Goal: Transaction & Acquisition: Subscribe to service/newsletter

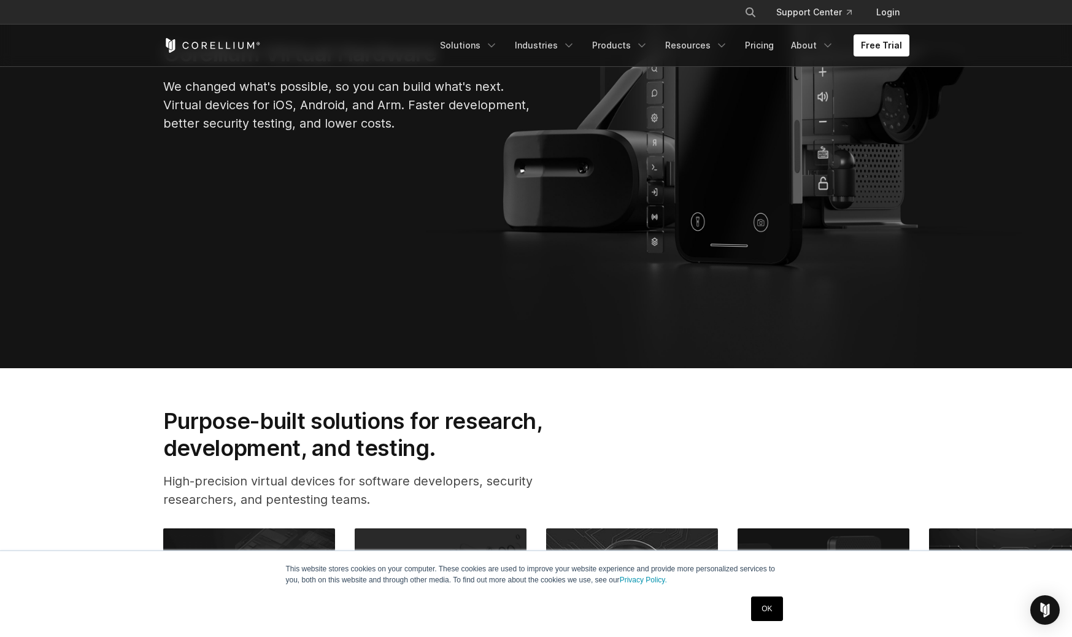
scroll to position [286, 0]
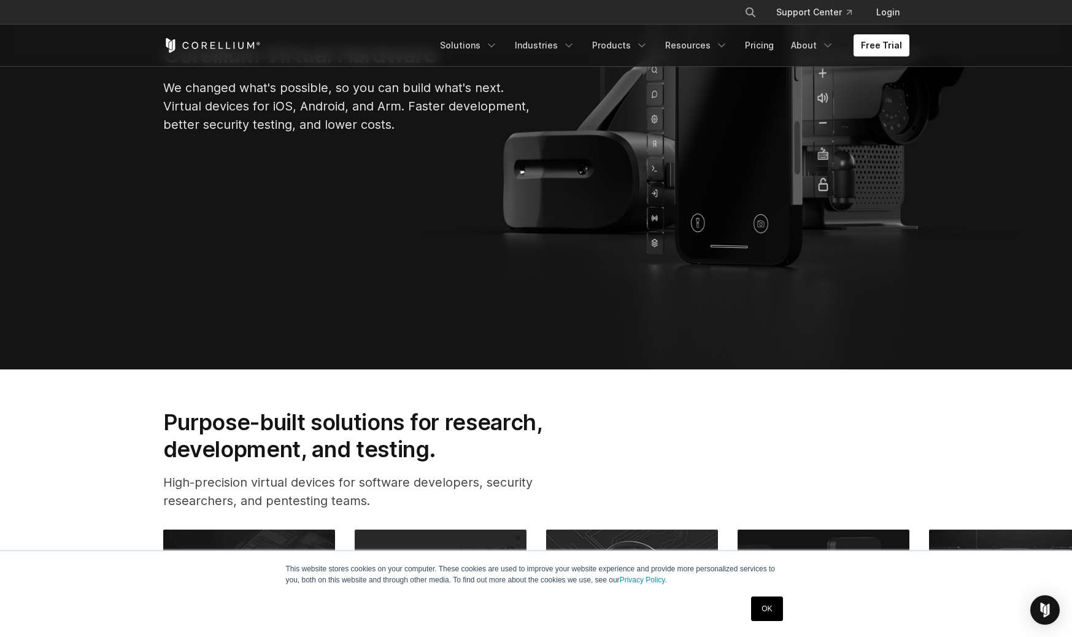
click at [773, 605] on link "OK" at bounding box center [766, 609] width 31 height 25
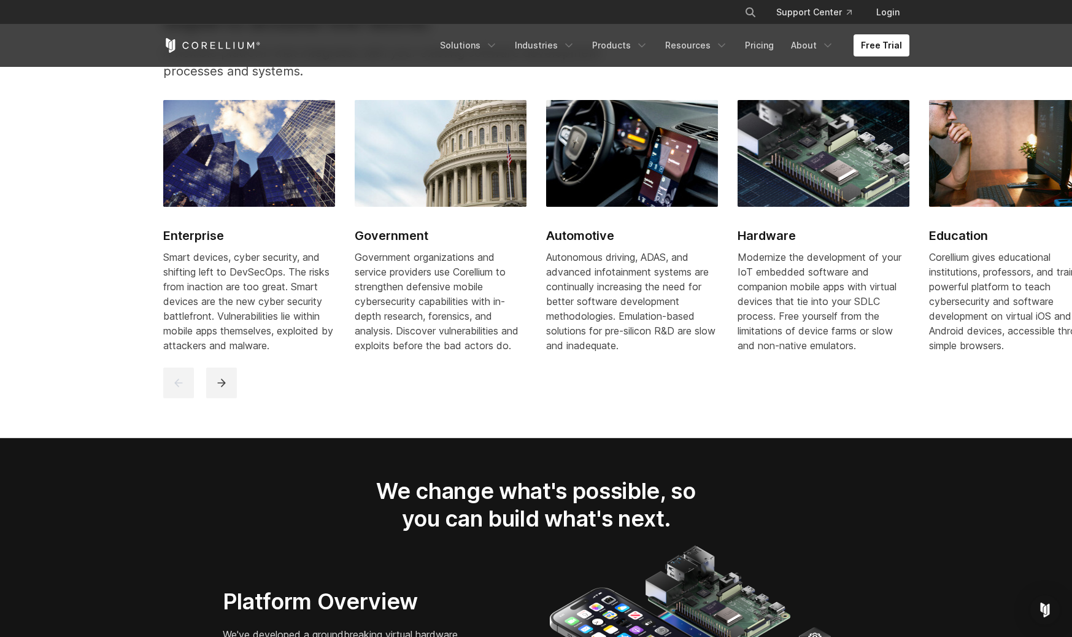
scroll to position [1620, 0]
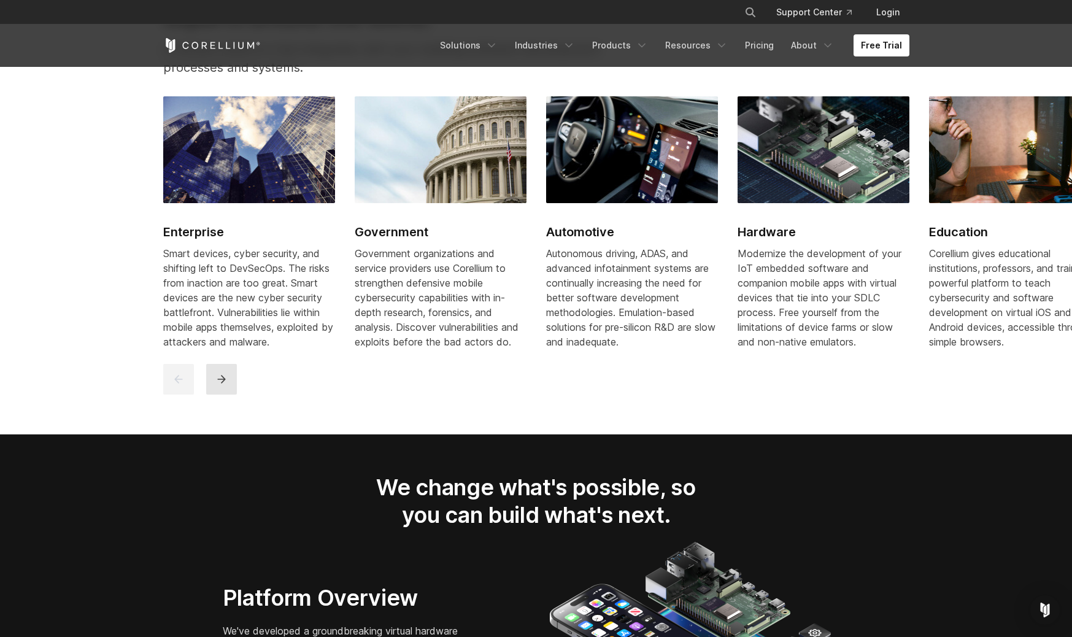
click at [224, 383] on button "next" at bounding box center [221, 379] width 31 height 31
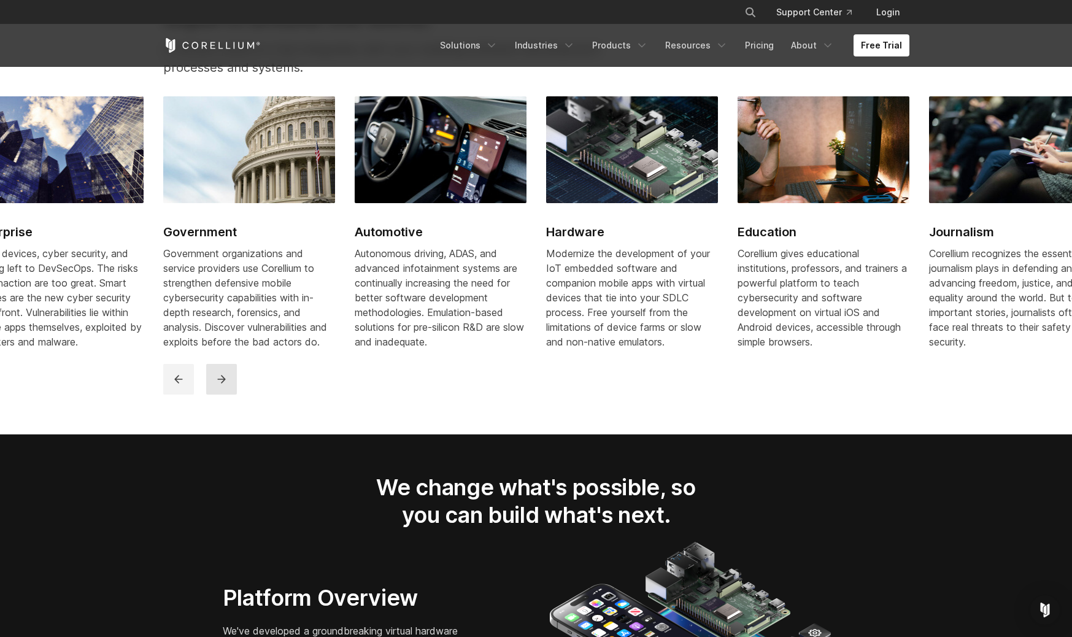
click at [224, 383] on button "next" at bounding box center [221, 379] width 31 height 31
click at [367, 38] on div "Free Trial" at bounding box center [297, 45] width 269 height 15
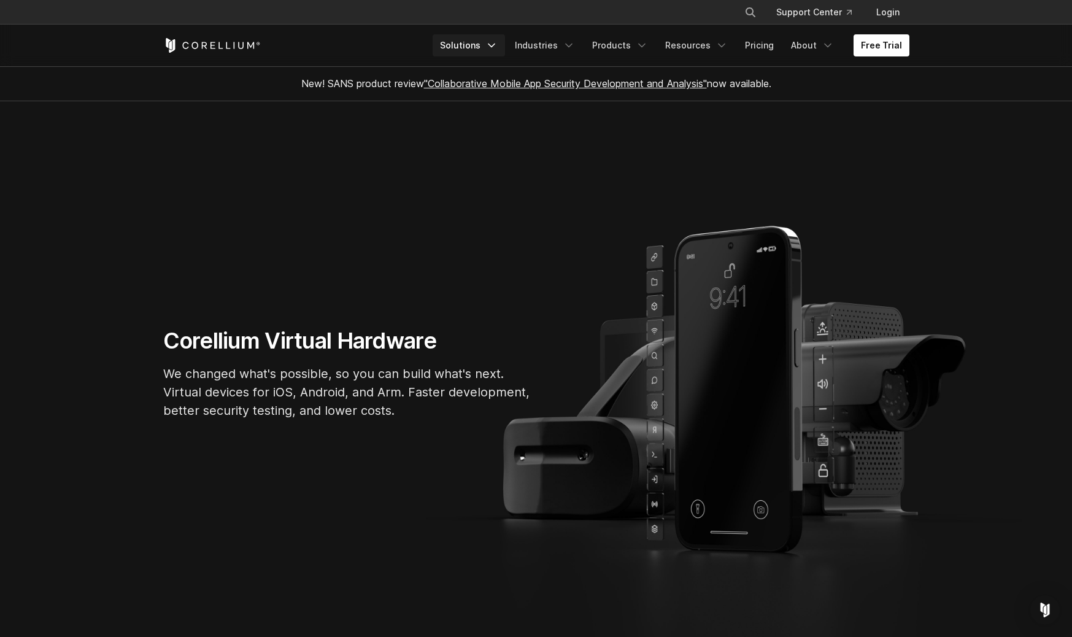
click at [490, 45] on link "Solutions" at bounding box center [469, 45] width 72 height 22
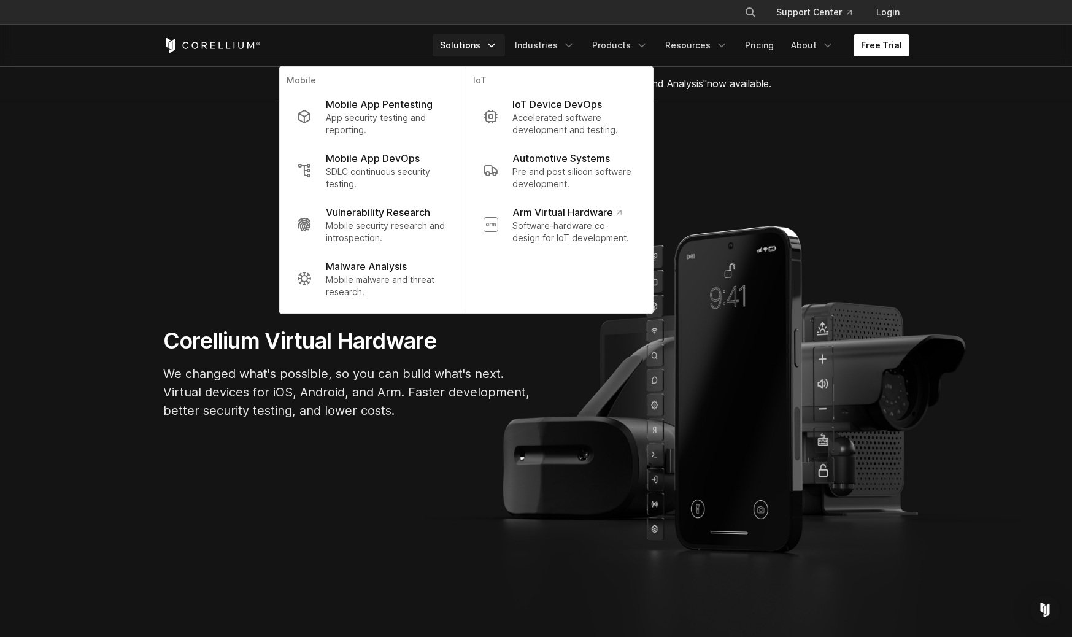
click at [104, 233] on section "Corellium Virtual Hardware We changed what's possible, so you can build what's …" at bounding box center [536, 378] width 1072 height 554
